Goal: Find specific page/section: Find specific page/section

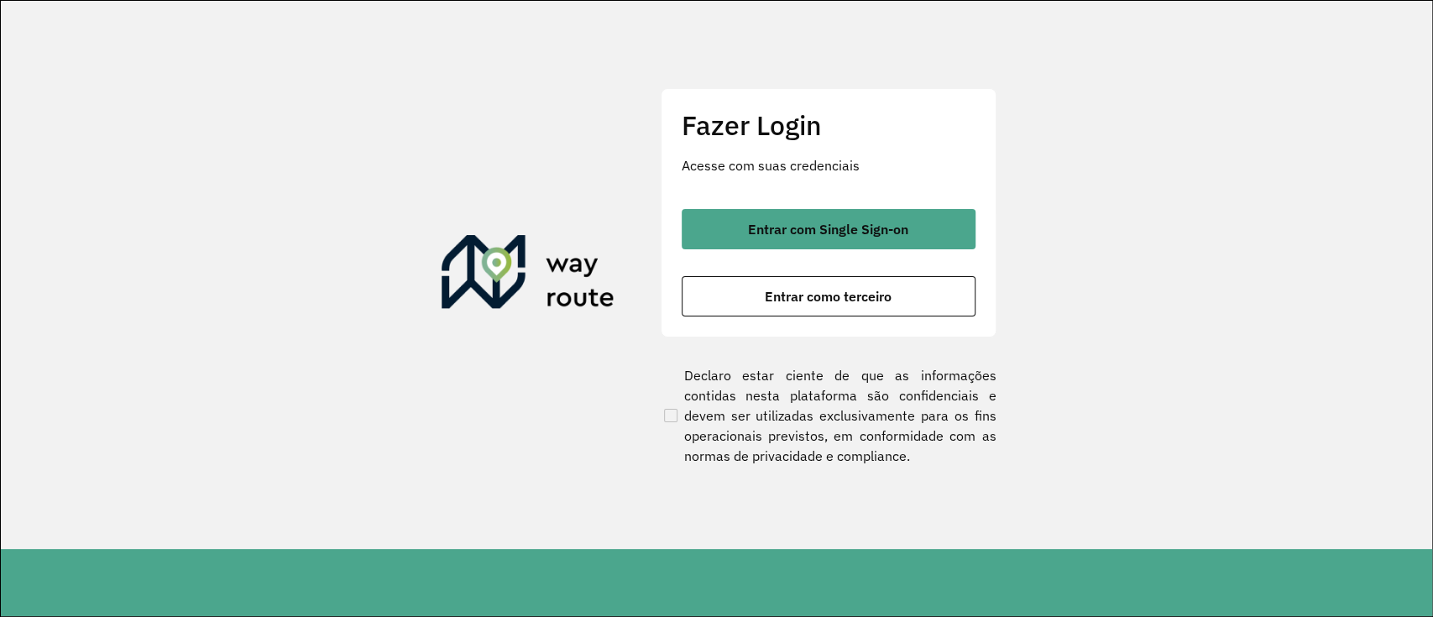
click at [900, 233] on span "Entrar com Single Sign-on" at bounding box center [828, 228] width 160 height 13
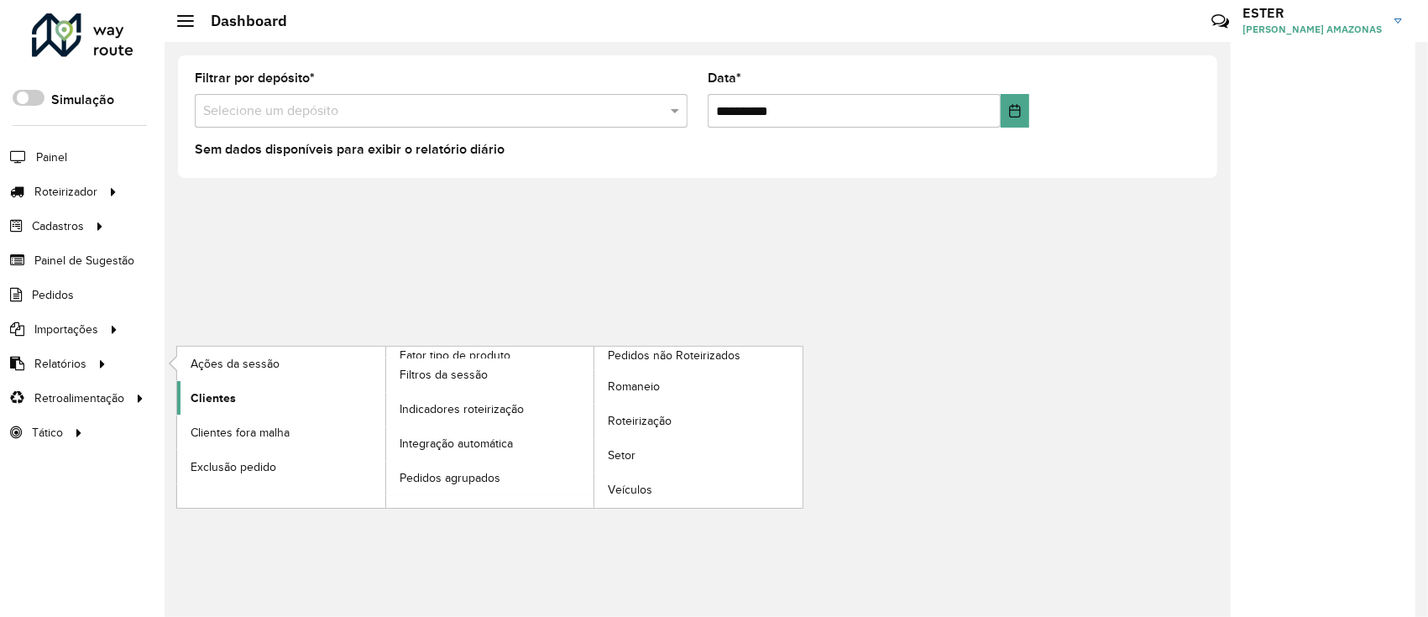
click at [220, 406] on link "Clientes" at bounding box center [281, 398] width 208 height 34
